Goal: Task Accomplishment & Management: Manage account settings

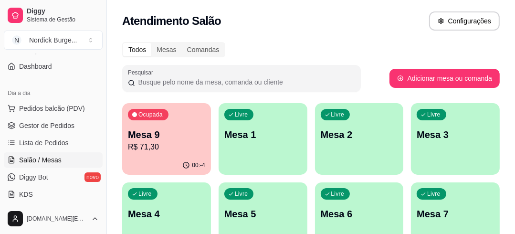
click at [193, 122] on div "Ocupada Mesa 9 R$ 71,30" at bounding box center [166, 129] width 89 height 53
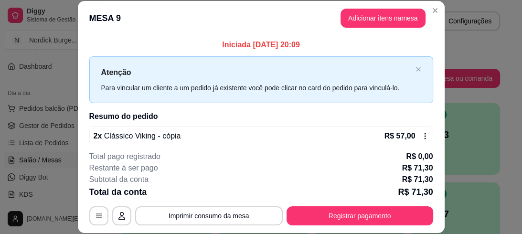
scroll to position [151, 0]
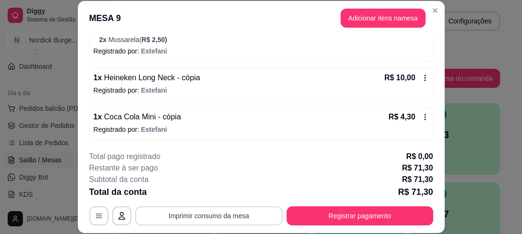
click at [206, 218] on button "Imprimir consumo da mesa" at bounding box center [209, 215] width 148 height 19
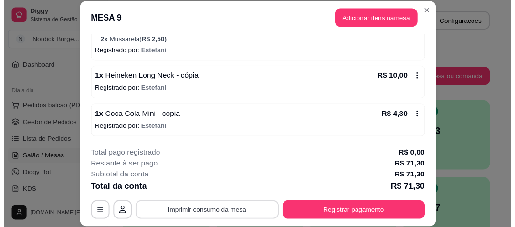
scroll to position [0, 0]
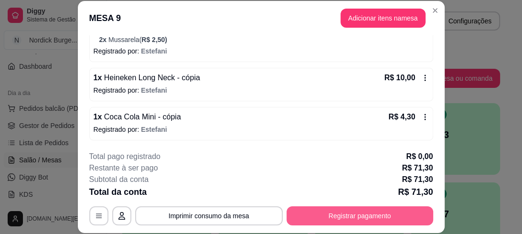
click at [329, 217] on button "Registrar pagamento" at bounding box center [360, 215] width 147 height 19
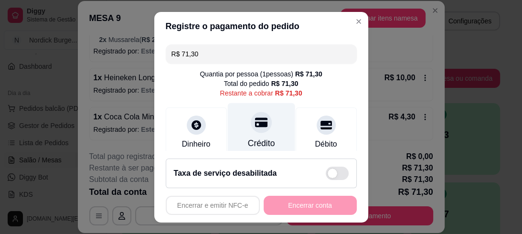
click at [256, 138] on div "Crédito" at bounding box center [260, 143] width 27 height 12
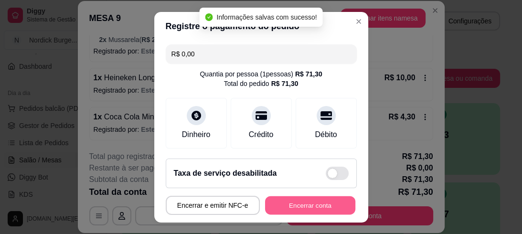
click at [302, 201] on button "Encerrar conta" at bounding box center [310, 205] width 90 height 19
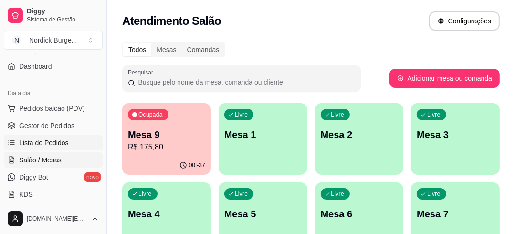
click at [46, 143] on span "Lista de Pedidos" at bounding box center [44, 143] width 50 height 10
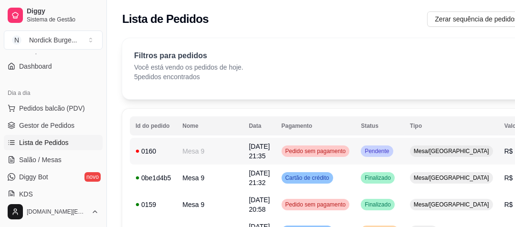
click at [164, 152] on div "0160" at bounding box center [153, 152] width 35 height 10
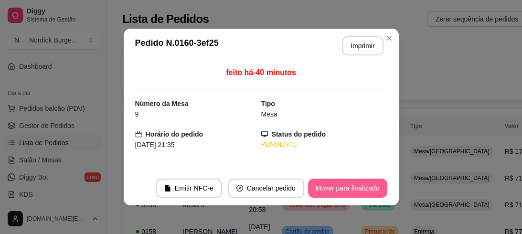
click at [320, 187] on button "Mover para finalizado" at bounding box center [347, 188] width 79 height 19
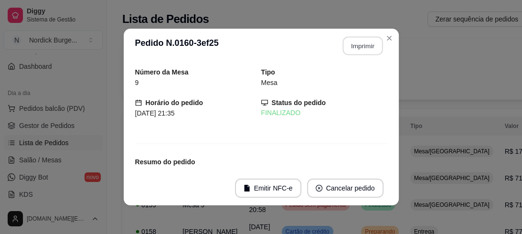
click at [353, 51] on button "Imprimir" at bounding box center [362, 46] width 40 height 19
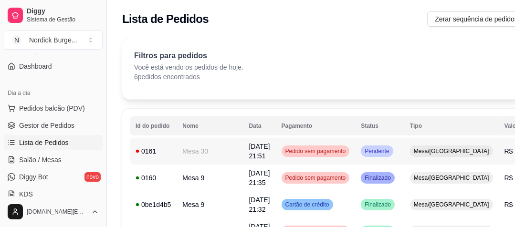
click at [161, 149] on div "0161" at bounding box center [153, 152] width 35 height 10
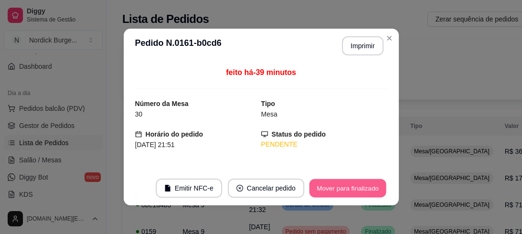
click at [348, 190] on button "Mover para finalizado" at bounding box center [347, 188] width 77 height 19
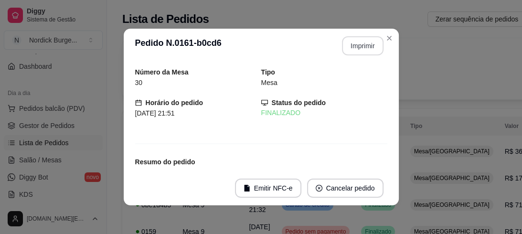
click at [351, 42] on button "Imprimir" at bounding box center [363, 45] width 42 height 19
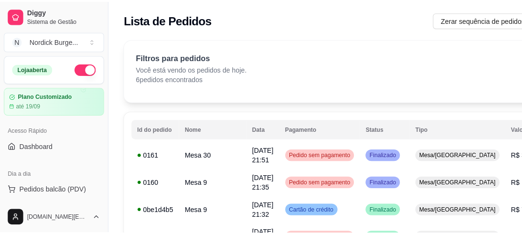
scroll to position [115, 0]
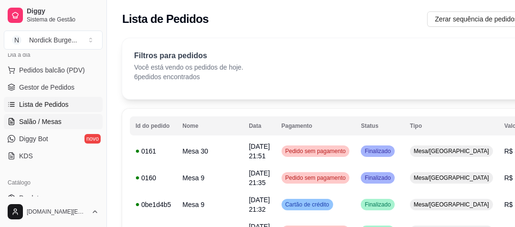
click at [43, 119] on span "Salão / Mesas" at bounding box center [40, 122] width 42 height 10
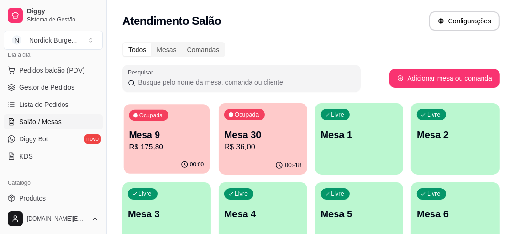
click at [188, 131] on p "Mesa 9" at bounding box center [166, 134] width 75 height 13
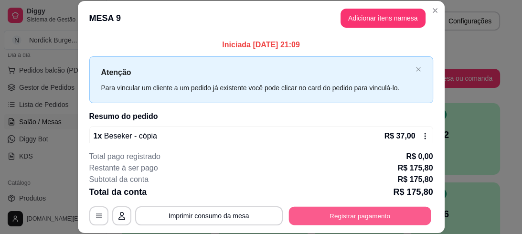
click at [309, 214] on button "Registrar pagamento" at bounding box center [359, 215] width 142 height 19
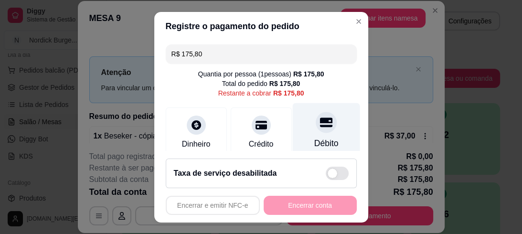
click at [323, 128] on div "Débito" at bounding box center [325, 131] width 67 height 56
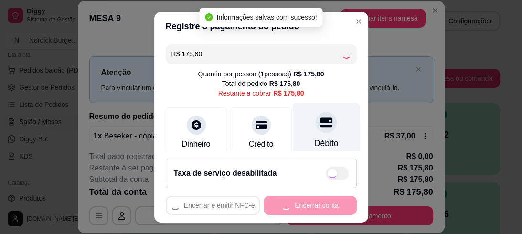
type input "R$ 0,00"
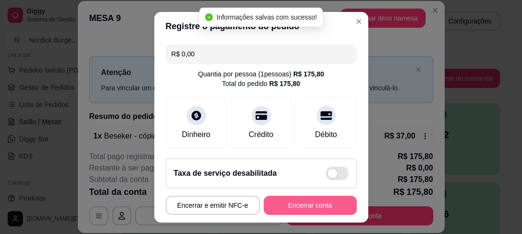
click at [278, 201] on button "Encerrar conta" at bounding box center [310, 205] width 93 height 19
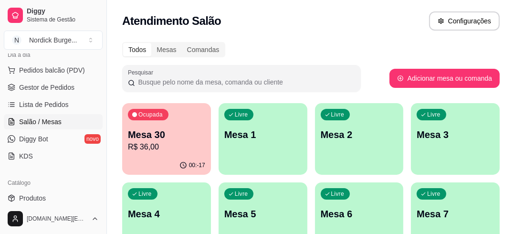
click at [181, 149] on p "R$ 36,00" at bounding box center [166, 146] width 77 height 11
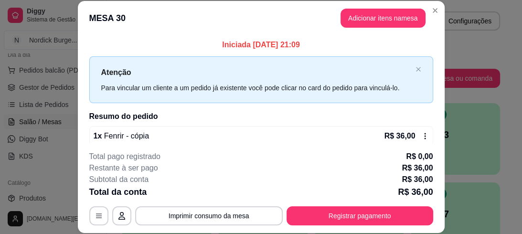
click at [373, 227] on footer "**********" at bounding box center [261, 188] width 367 height 90
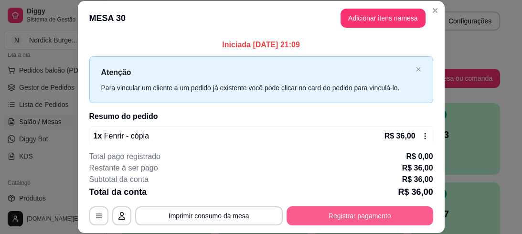
click at [376, 213] on button "Registrar pagamento" at bounding box center [360, 215] width 147 height 19
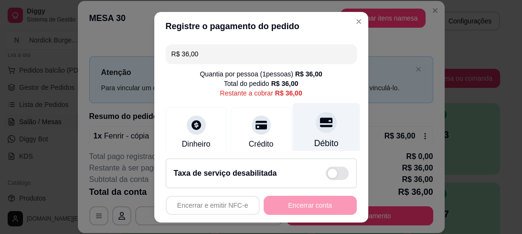
click at [319, 124] on icon at bounding box center [325, 122] width 12 height 12
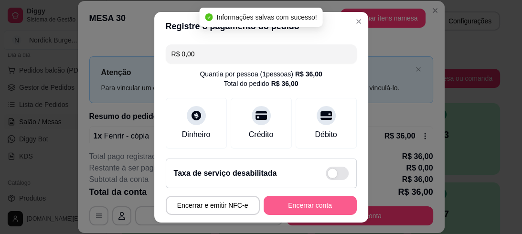
type input "R$ 0,00"
click at [323, 203] on button "Encerrar conta" at bounding box center [310, 205] width 93 height 19
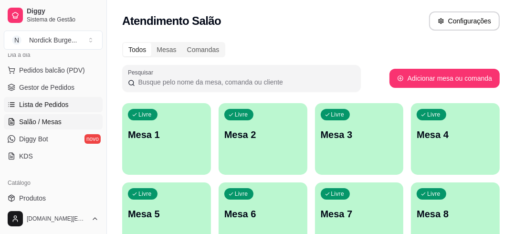
click at [34, 100] on span "Lista de Pedidos" at bounding box center [44, 105] width 50 height 10
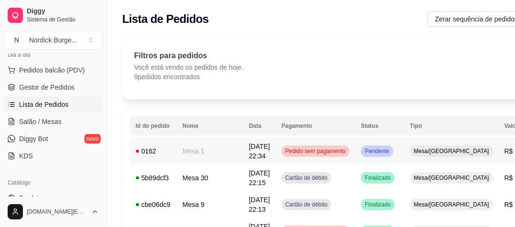
click at [157, 154] on div "0162" at bounding box center [153, 152] width 35 height 10
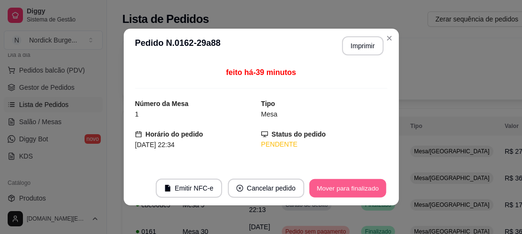
click at [343, 185] on button "Mover para finalizado" at bounding box center [347, 188] width 77 height 19
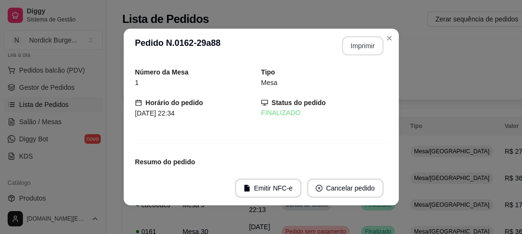
click at [345, 50] on button "Imprimir" at bounding box center [363, 45] width 42 height 19
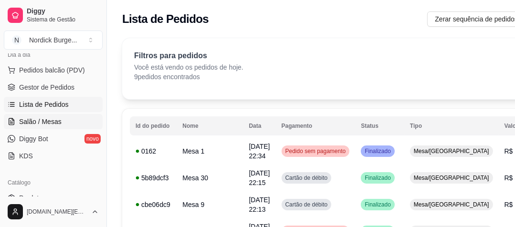
click at [20, 117] on span "Salão / Mesas" at bounding box center [40, 122] width 42 height 10
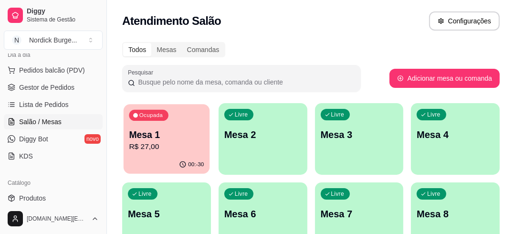
click at [169, 148] on p "R$ 27,00" at bounding box center [166, 146] width 75 height 11
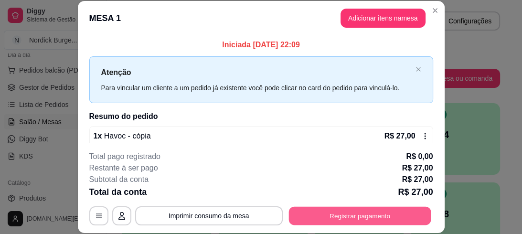
click at [319, 214] on button "Registrar pagamento" at bounding box center [359, 215] width 142 height 19
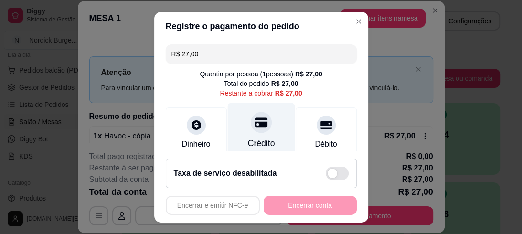
scroll to position [76, 0]
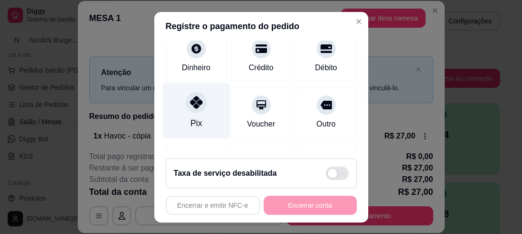
click at [189, 112] on div at bounding box center [196, 102] width 21 height 21
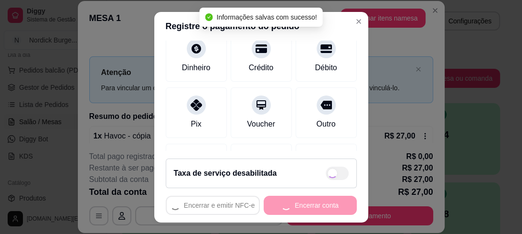
type input "R$ 0,00"
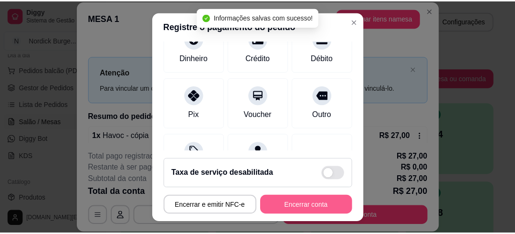
scroll to position [67, 0]
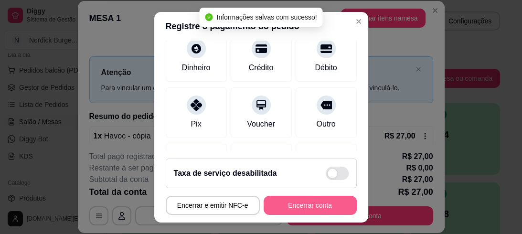
click at [289, 204] on button "Encerrar conta" at bounding box center [310, 205] width 93 height 19
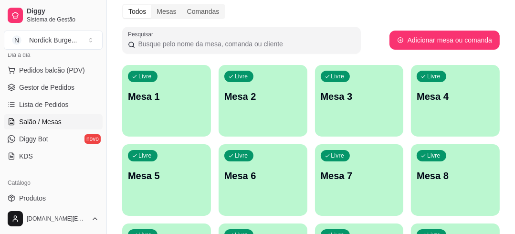
scroll to position [0, 0]
